Goal: Navigation & Orientation: Understand site structure

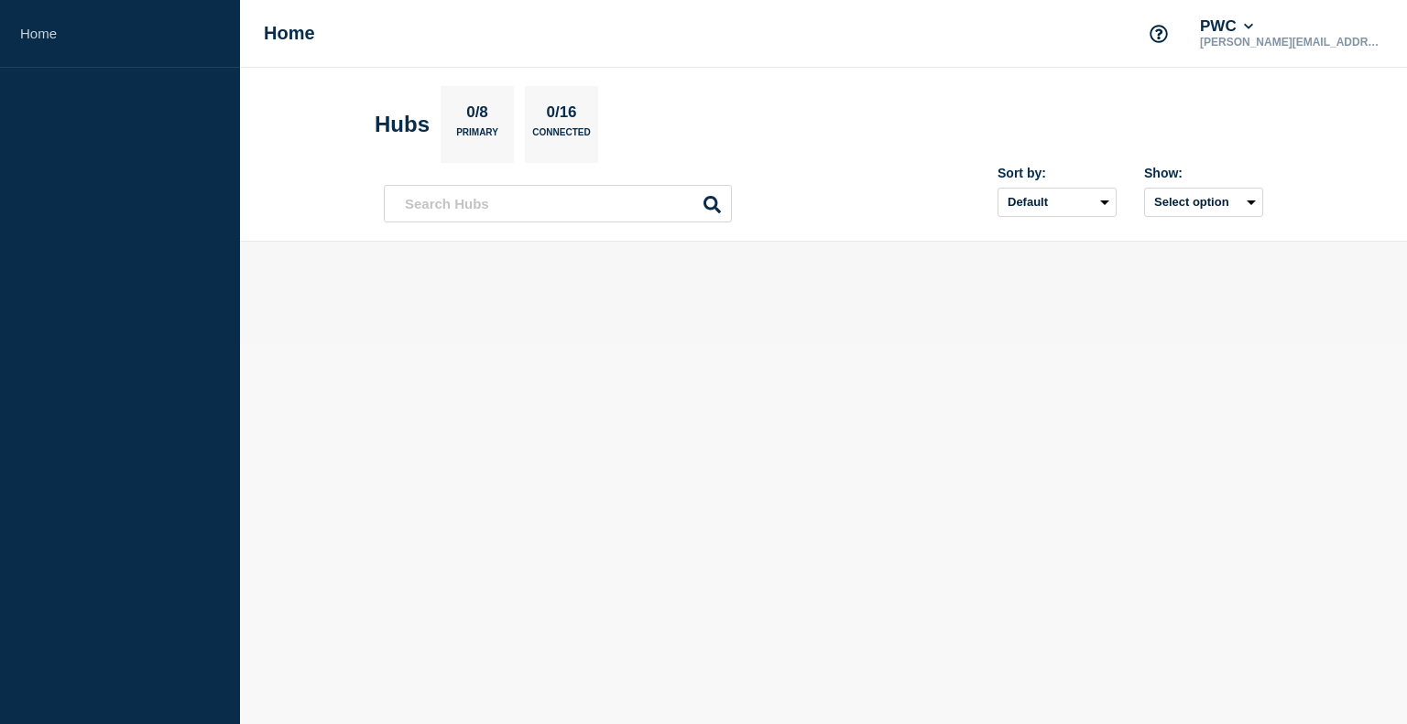
drag, startPoint x: 472, startPoint y: 121, endPoint x: 495, endPoint y: 117, distance: 23.2
click at [472, 121] on p "0/8" at bounding box center [478, 115] width 36 height 24
click at [567, 121] on p "0/16" at bounding box center [561, 115] width 44 height 24
click at [453, 124] on div "0/8 Primary" at bounding box center [476, 124] width 73 height 77
drag, startPoint x: 398, startPoint y: 124, endPoint x: 945, endPoint y: 170, distance: 548.7
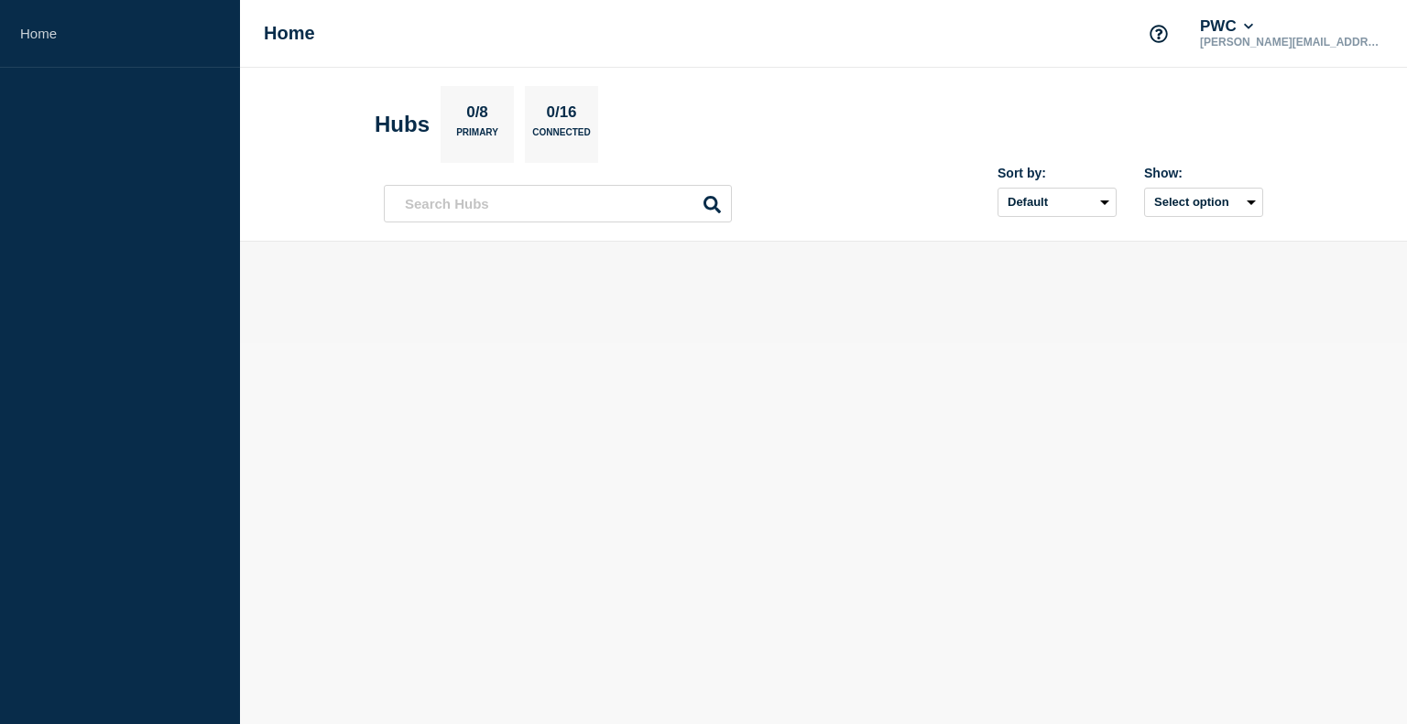
click at [403, 125] on h2 "Hubs" at bounding box center [402, 125] width 55 height 26
